Goal: Find specific page/section: Find specific page/section

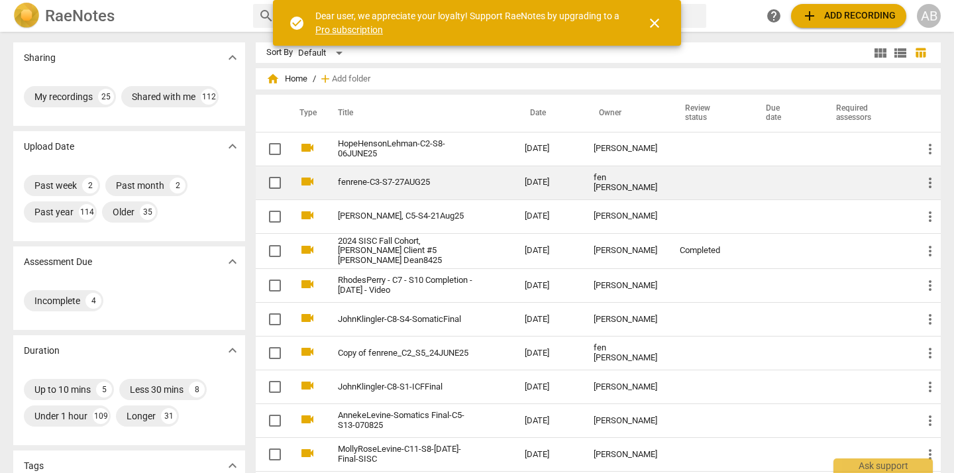
click at [465, 183] on link "fenrene-C3-S7-27AUG25" at bounding box center [407, 183] width 139 height 10
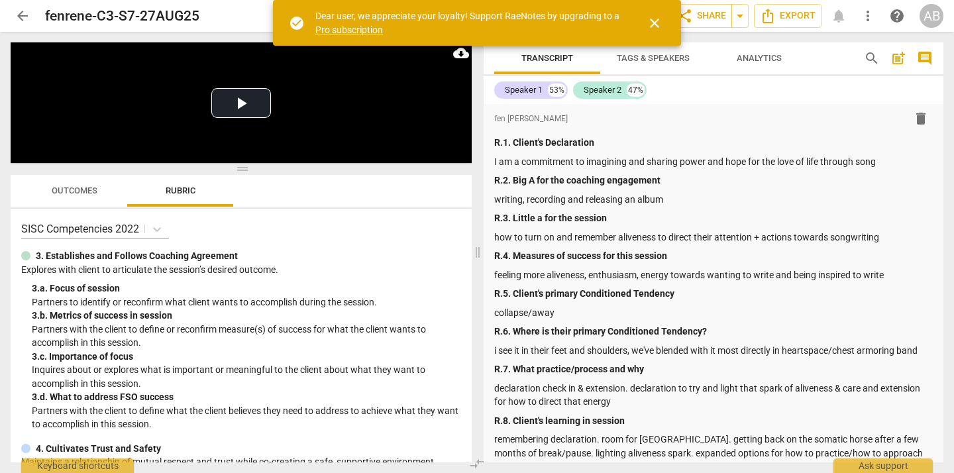
click at [659, 25] on span "close" at bounding box center [655, 23] width 16 height 16
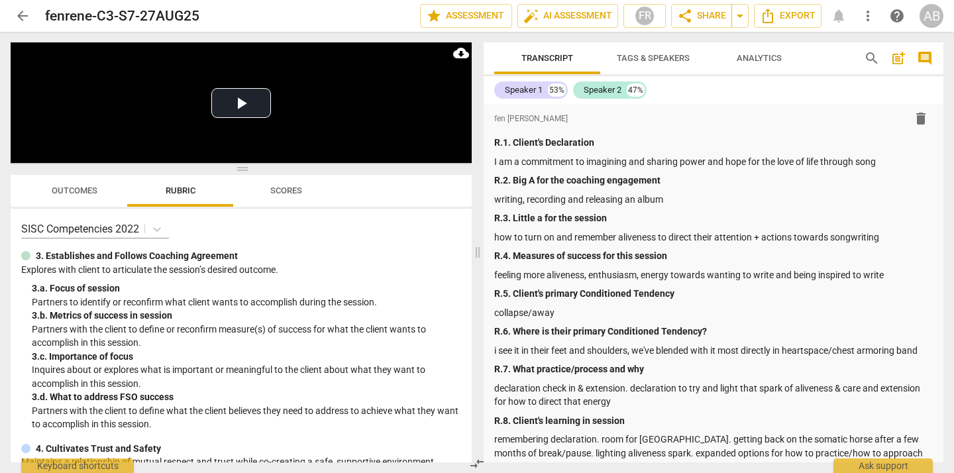
click at [70, 199] on span "Outcomes" at bounding box center [75, 191] width 78 height 18
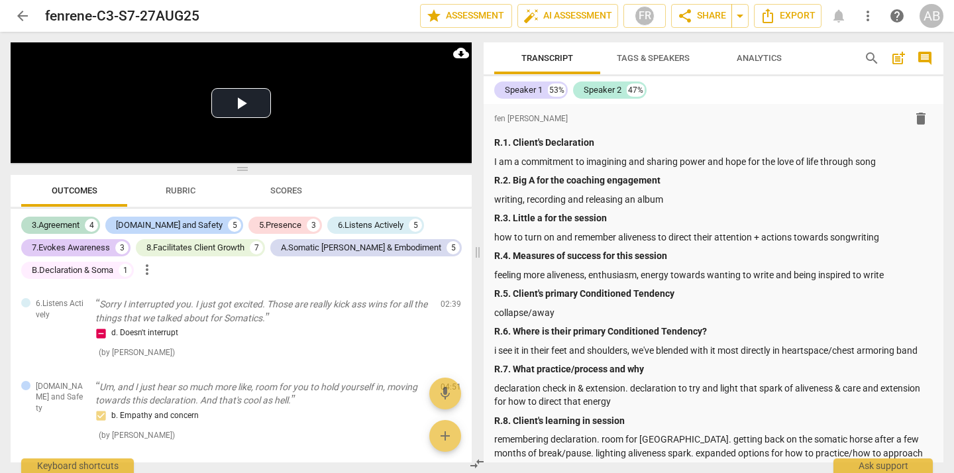
click at [282, 188] on span "Scores" at bounding box center [286, 191] width 32 height 10
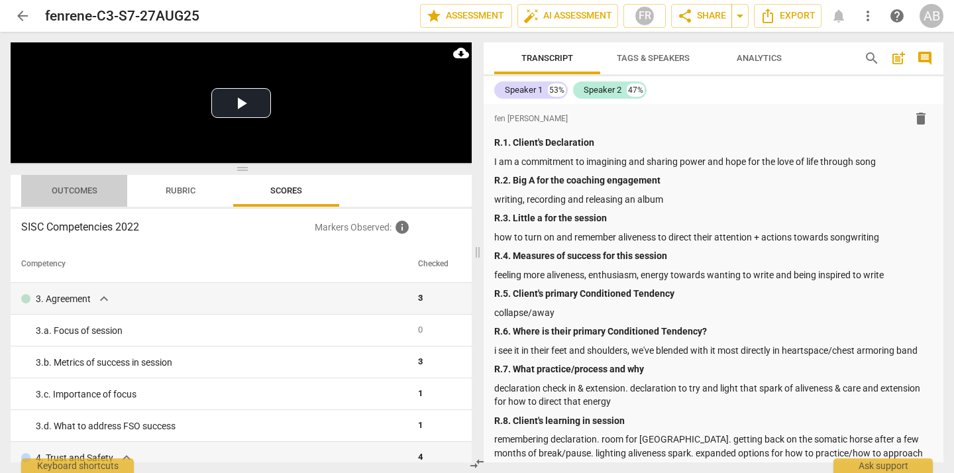
click at [76, 190] on span "Outcomes" at bounding box center [75, 191] width 46 height 10
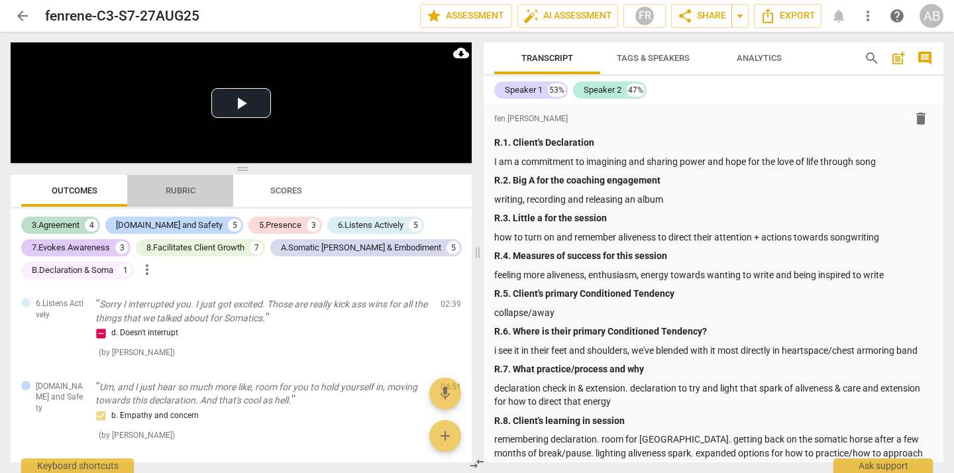
click at [183, 188] on span "Rubric" at bounding box center [181, 191] width 30 height 10
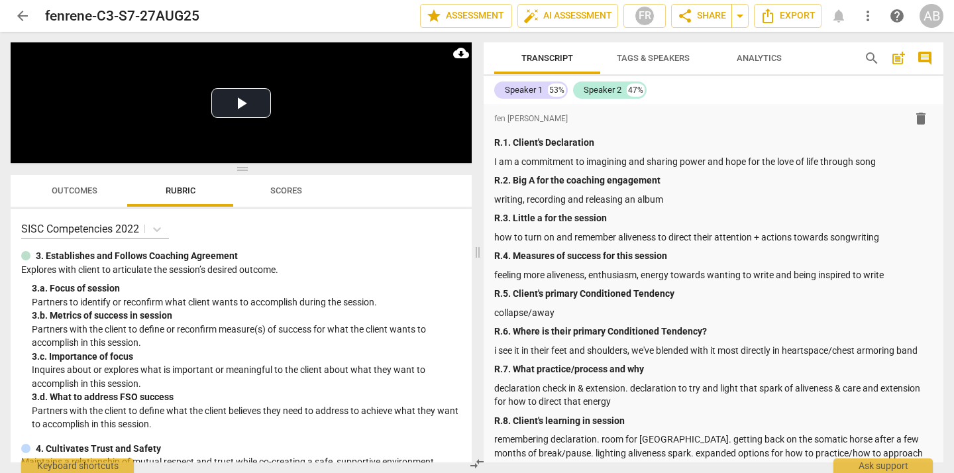
click at [86, 193] on span "Outcomes" at bounding box center [75, 191] width 46 height 10
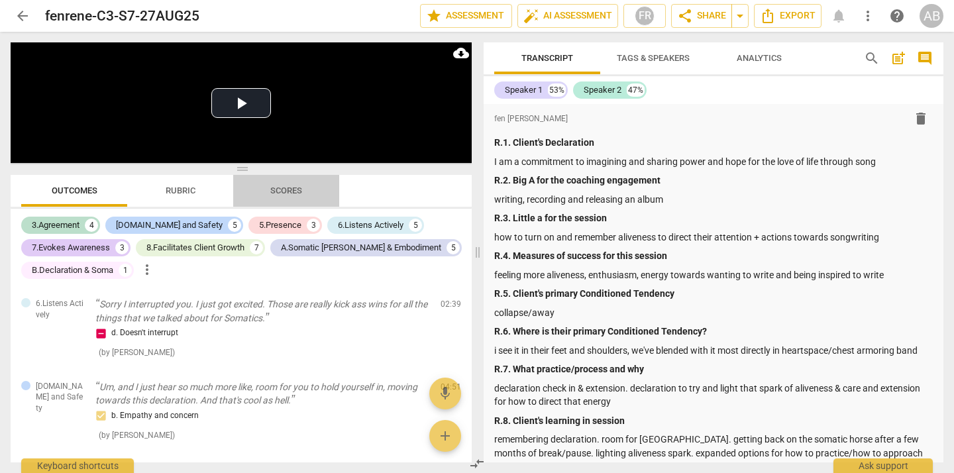
click at [301, 186] on span "Scores" at bounding box center [286, 191] width 32 height 10
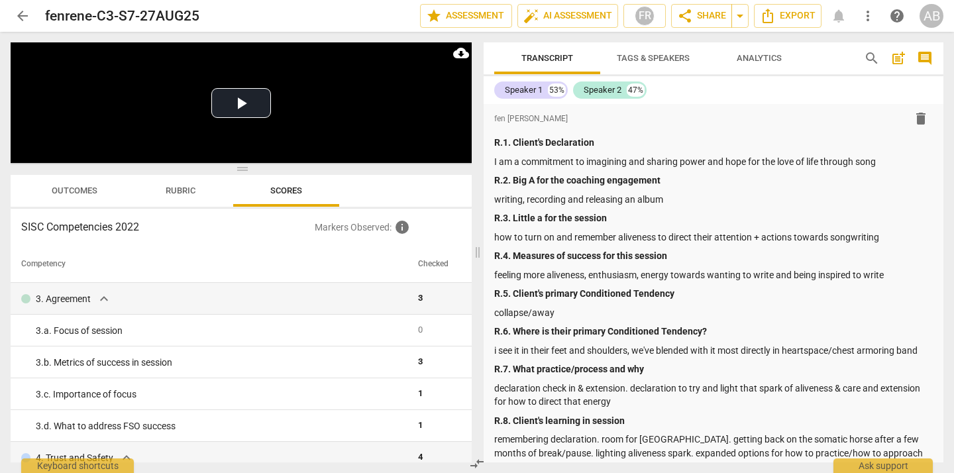
click at [182, 190] on span "Rubric" at bounding box center [181, 191] width 30 height 10
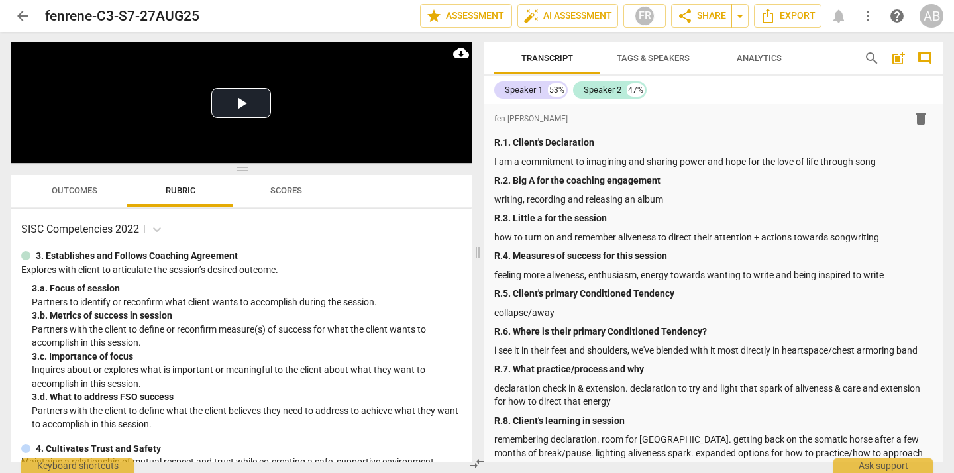
click at [58, 190] on span "Outcomes" at bounding box center [75, 191] width 46 height 10
